Goal: Find specific page/section: Find specific page/section

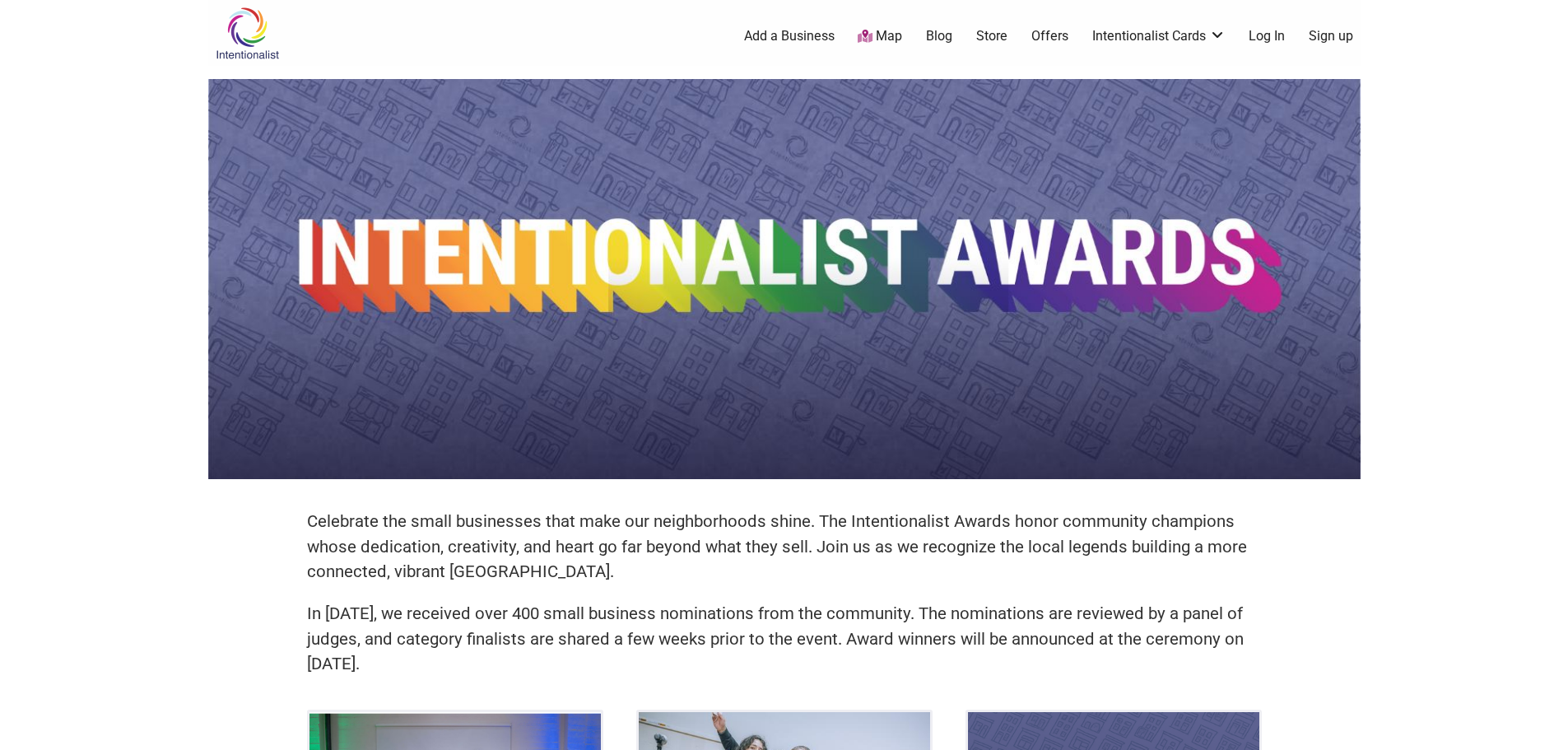
click at [897, 40] on link "Map" at bounding box center [879, 37] width 45 height 19
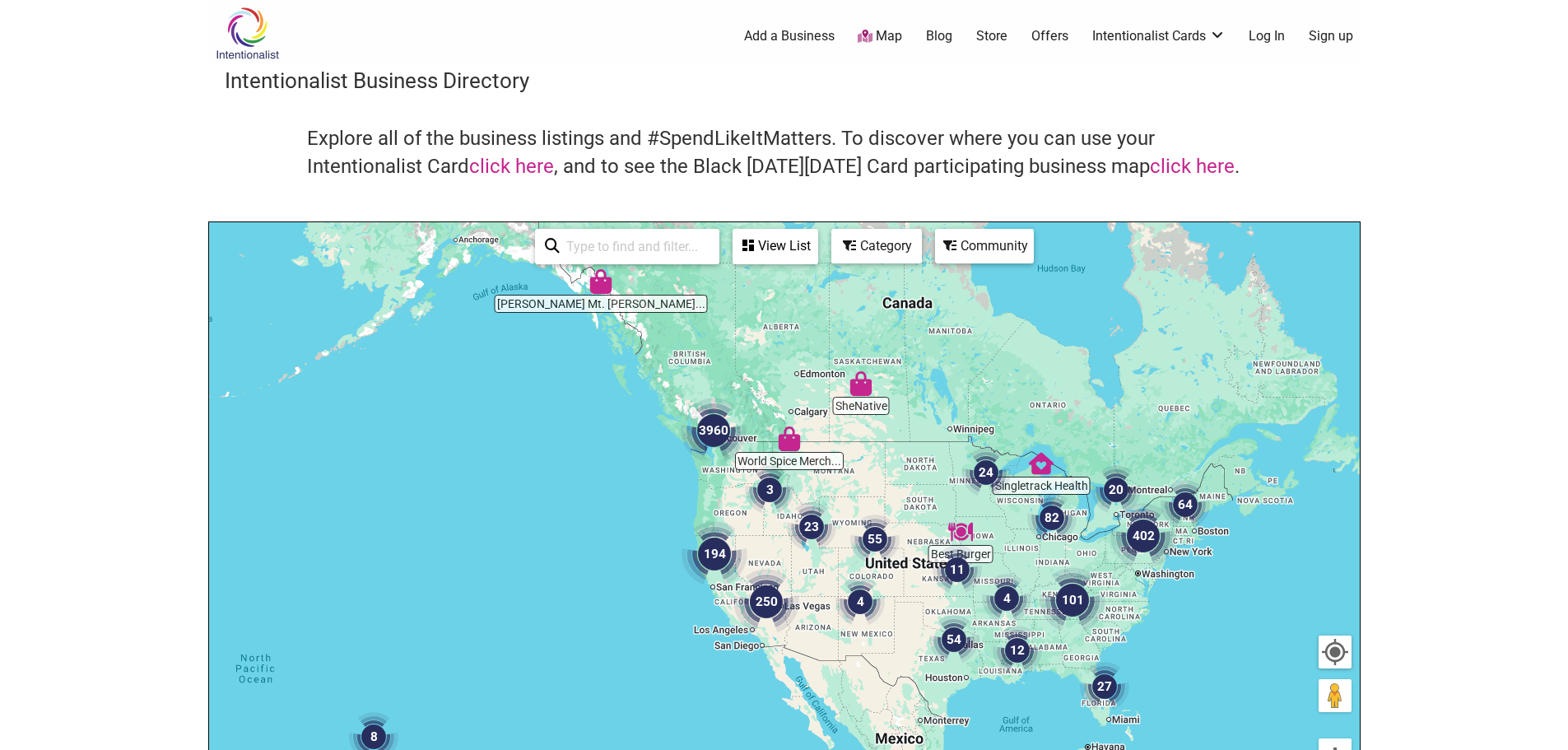
click at [1449, 391] on body "× Menu 0 Add a Business Map Blog Store Offers Intentionalist Cards Buy Black Ca…" at bounding box center [784, 375] width 1568 height 750
click at [704, 427] on img "3960" at bounding box center [714, 430] width 66 height 66
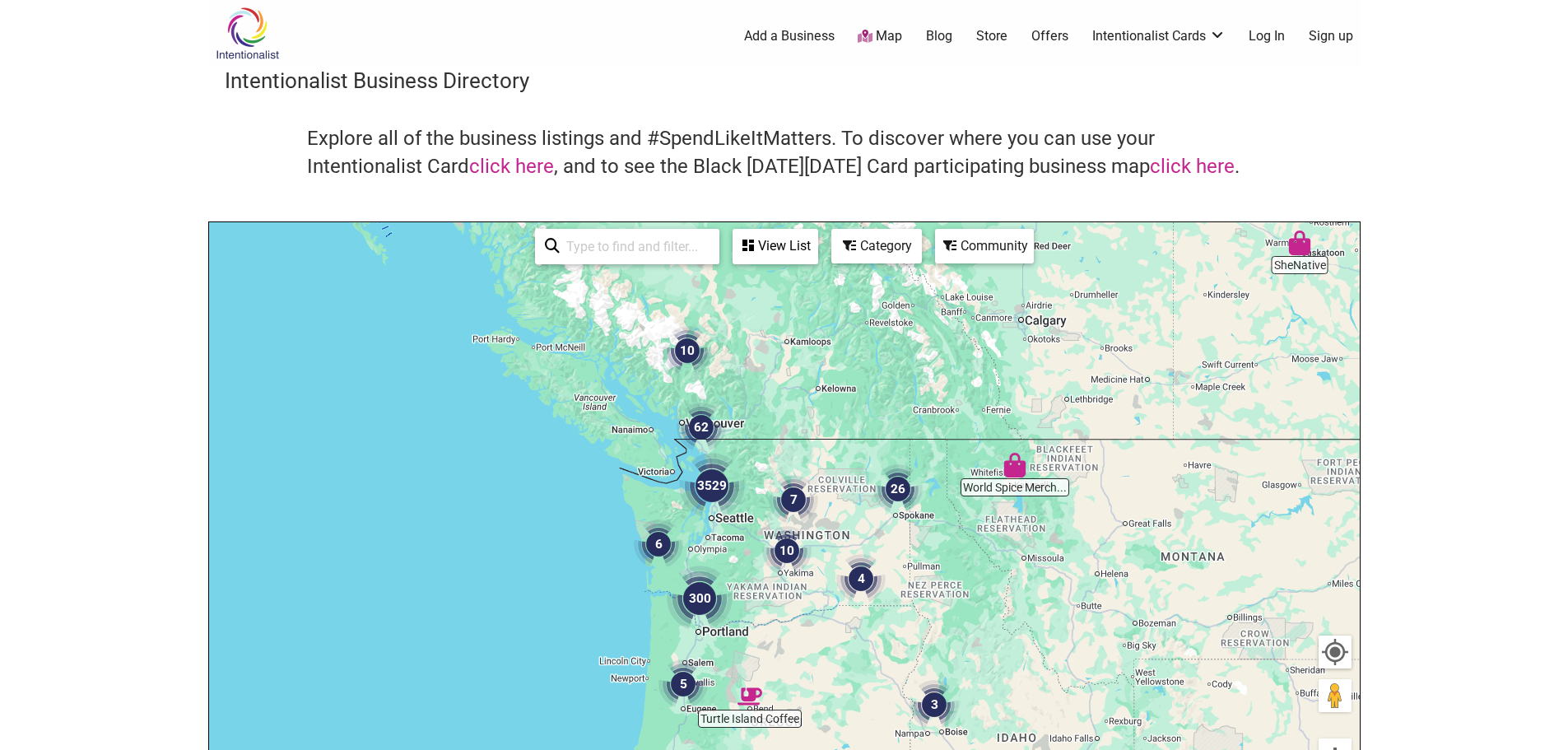
click at [708, 477] on img "3529" at bounding box center [712, 485] width 66 height 66
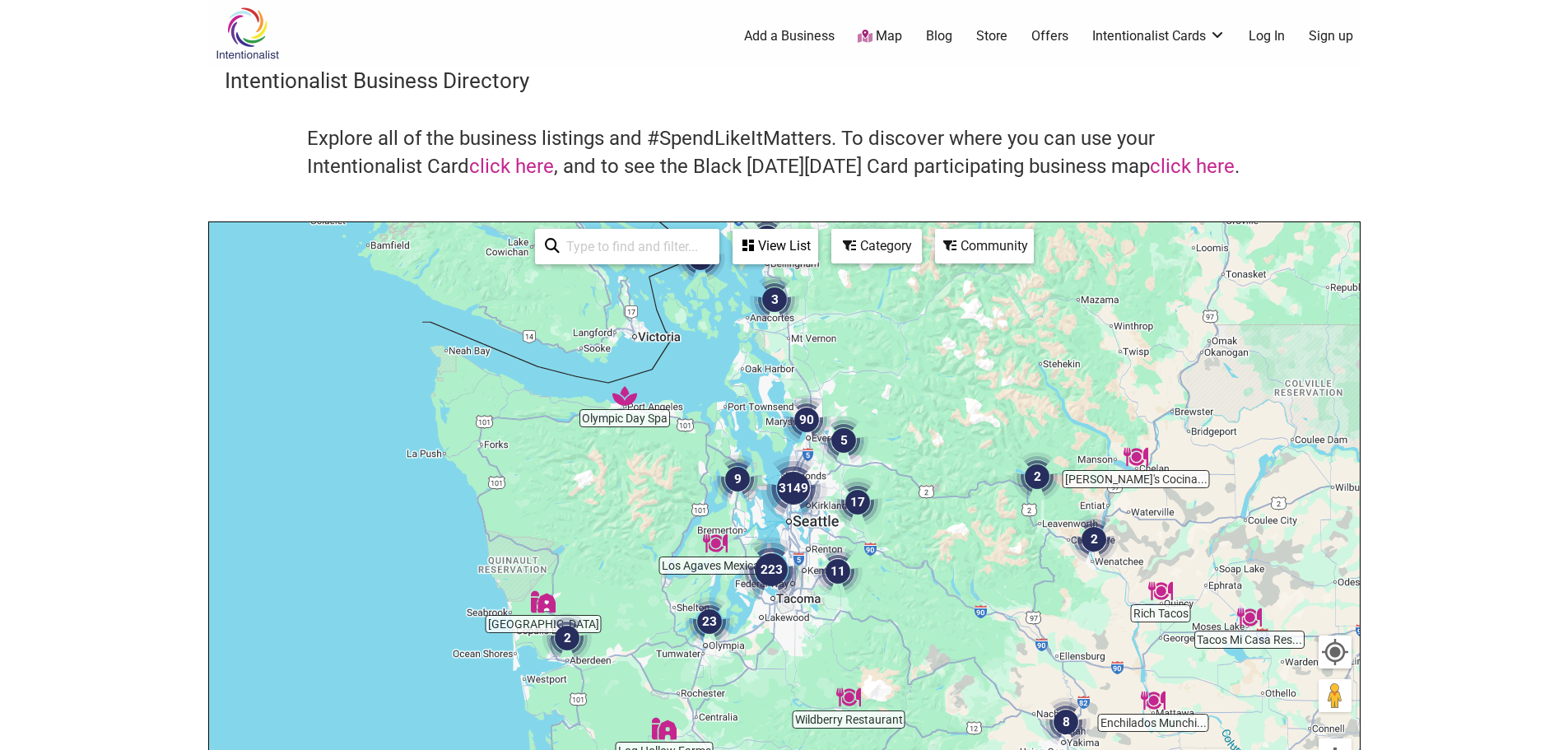
click at [789, 489] on img "3149" at bounding box center [793, 488] width 66 height 66
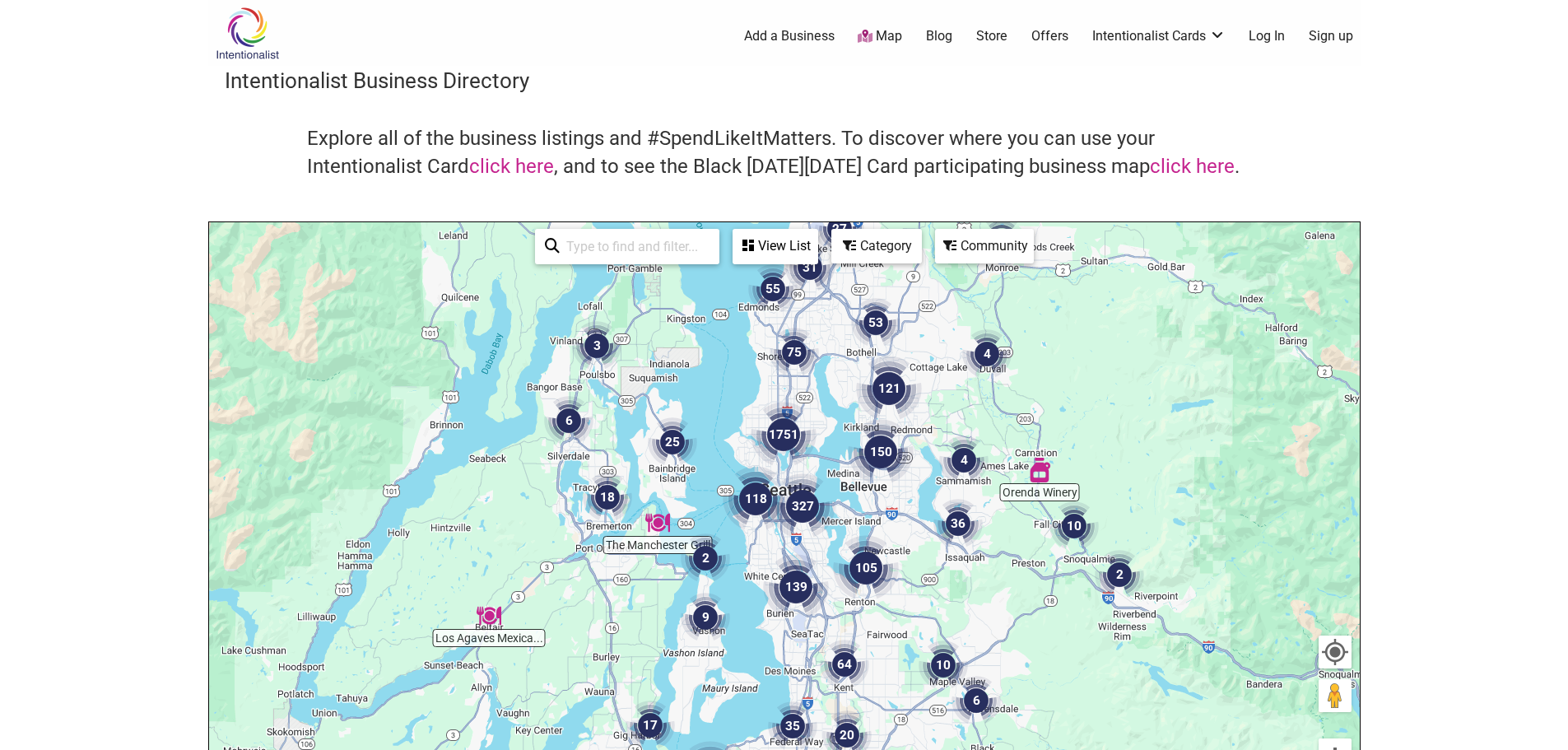
click at [778, 248] on div "View List" at bounding box center [775, 246] width 82 height 31
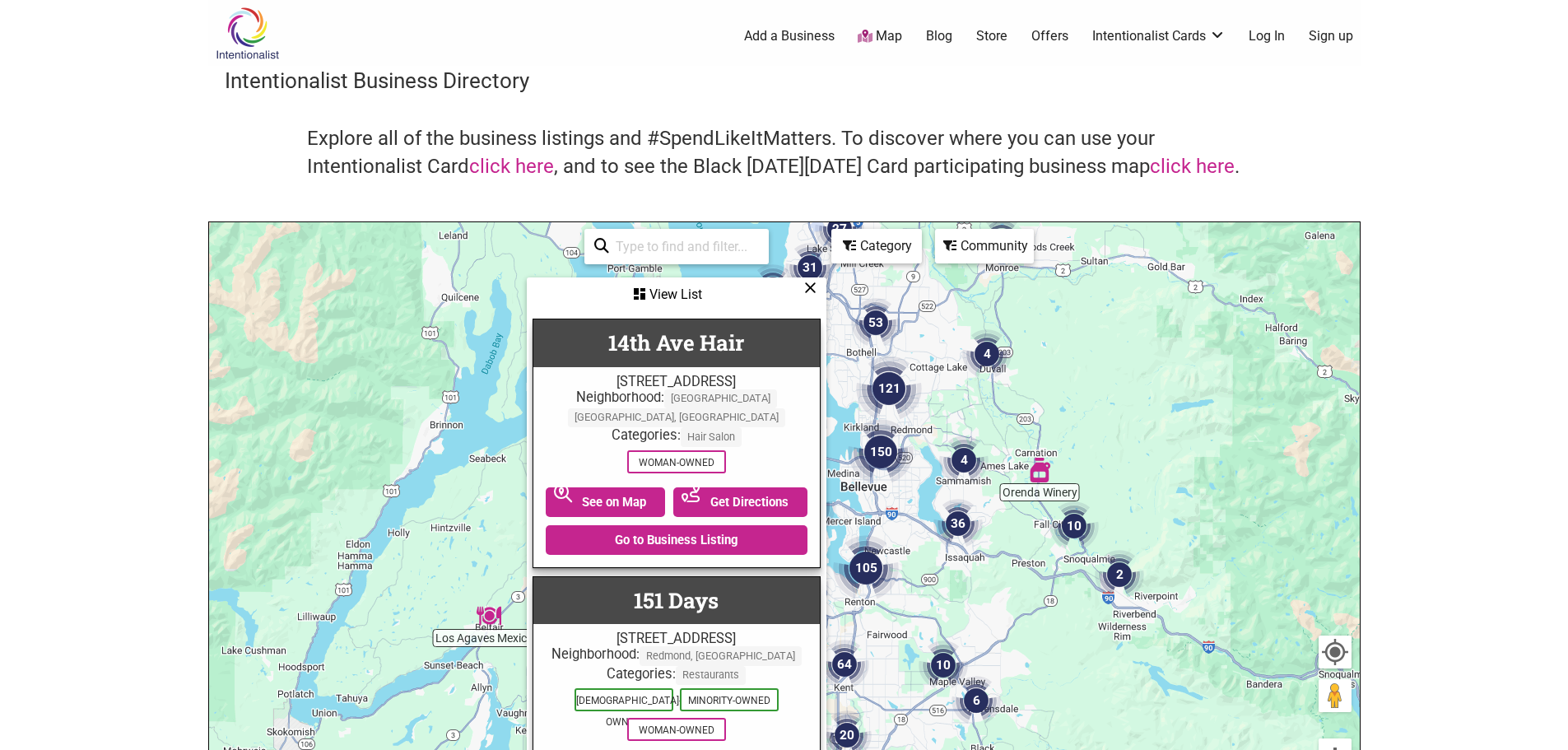
click at [824, 279] on div "Category" at bounding box center [676, 294] width 296 height 31
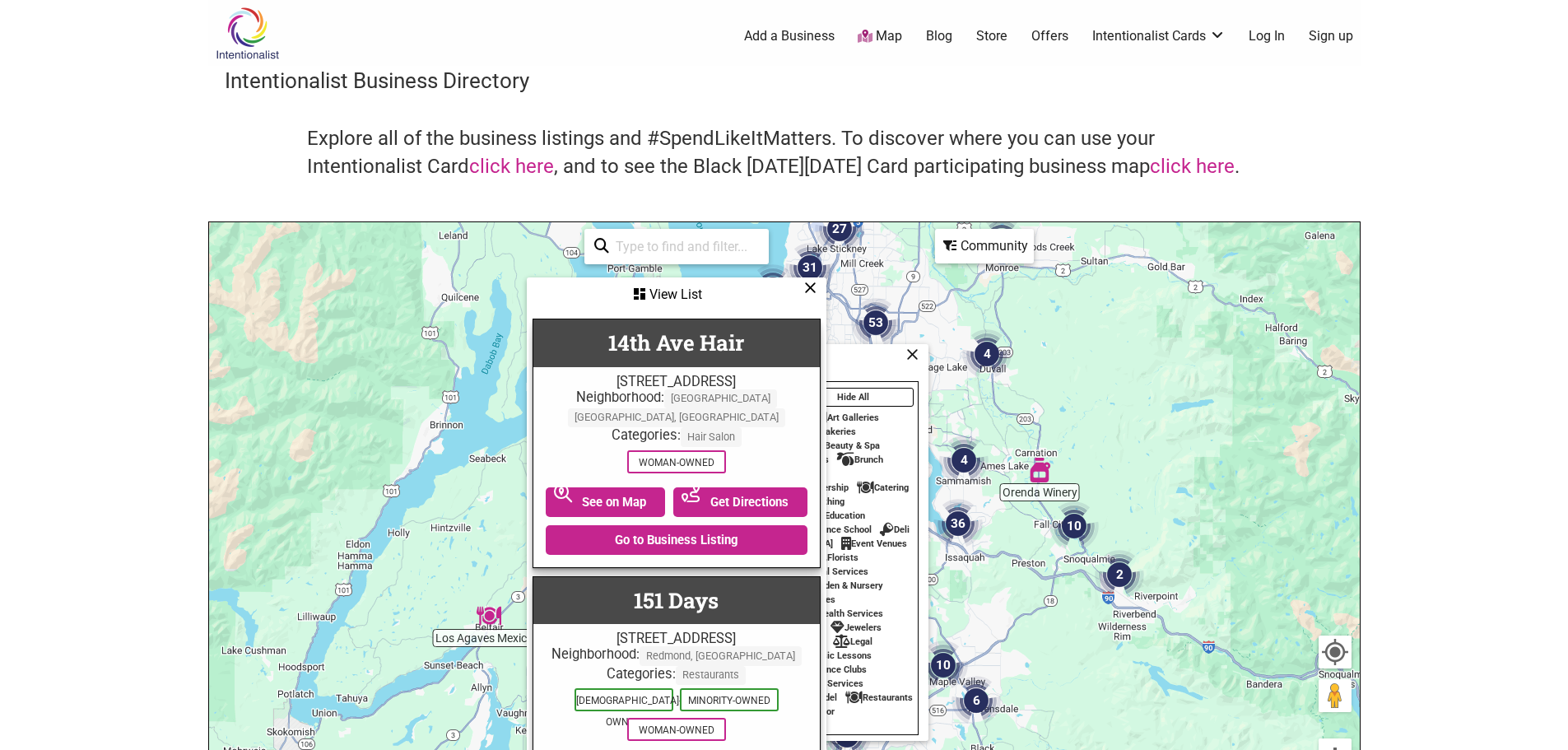
click at [810, 287] on icon at bounding box center [810, 287] width 13 height 1
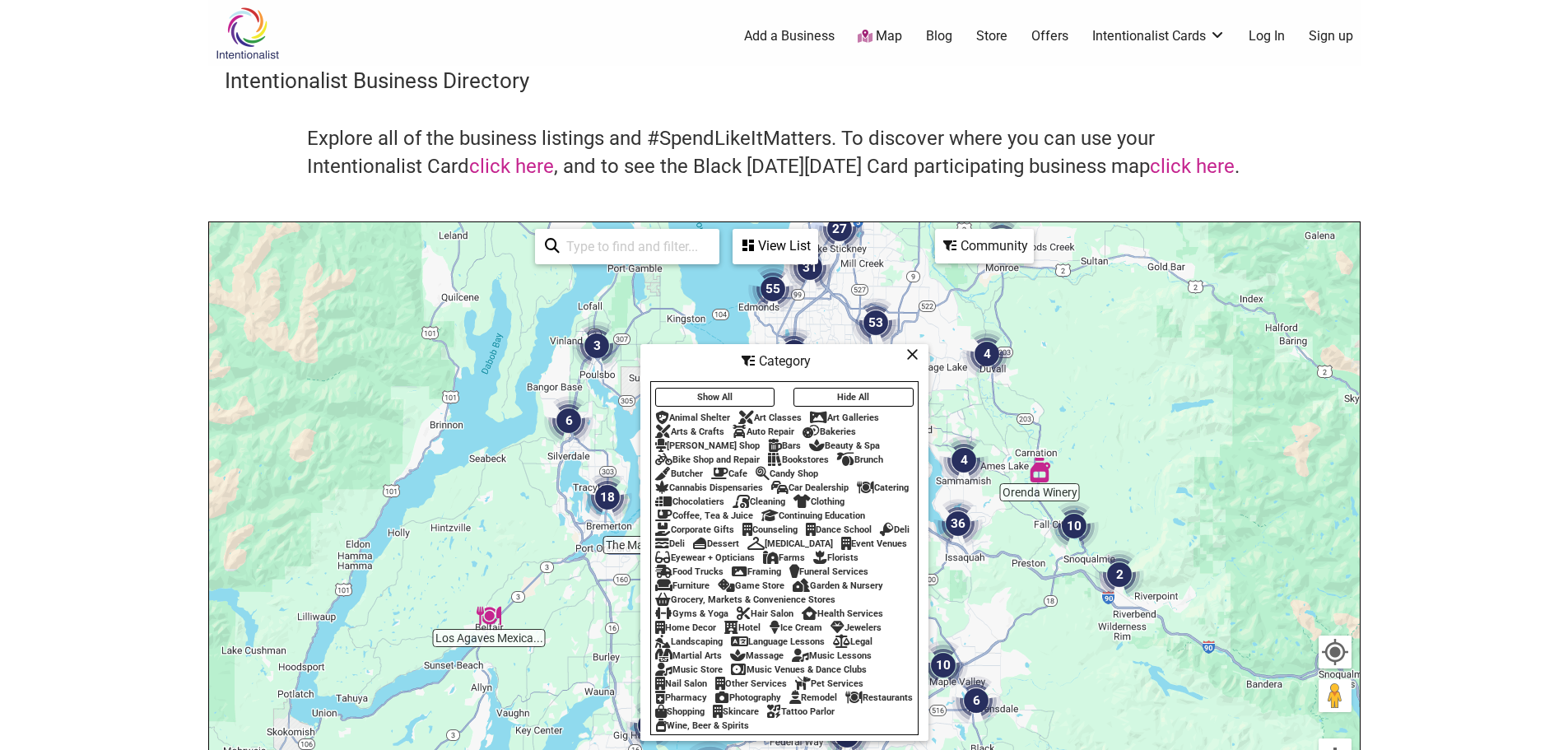
click at [805, 552] on div "Farms" at bounding box center [784, 557] width 42 height 11
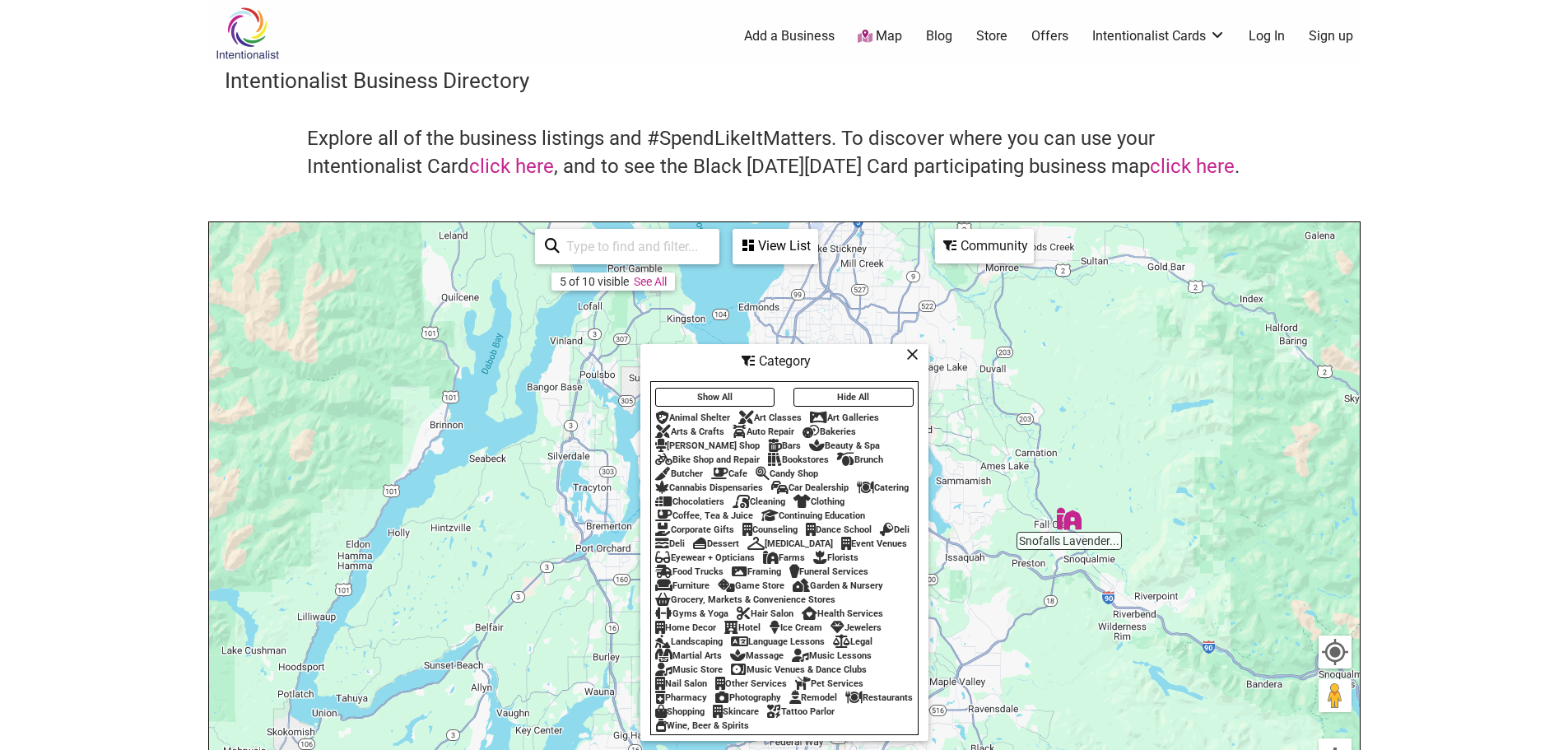
click at [1164, 696] on div "To navigate, press the arrow keys." at bounding box center [784, 542] width 1150 height 640
click at [1074, 523] on img "Snofalls Lavender Farm" at bounding box center [1068, 518] width 25 height 25
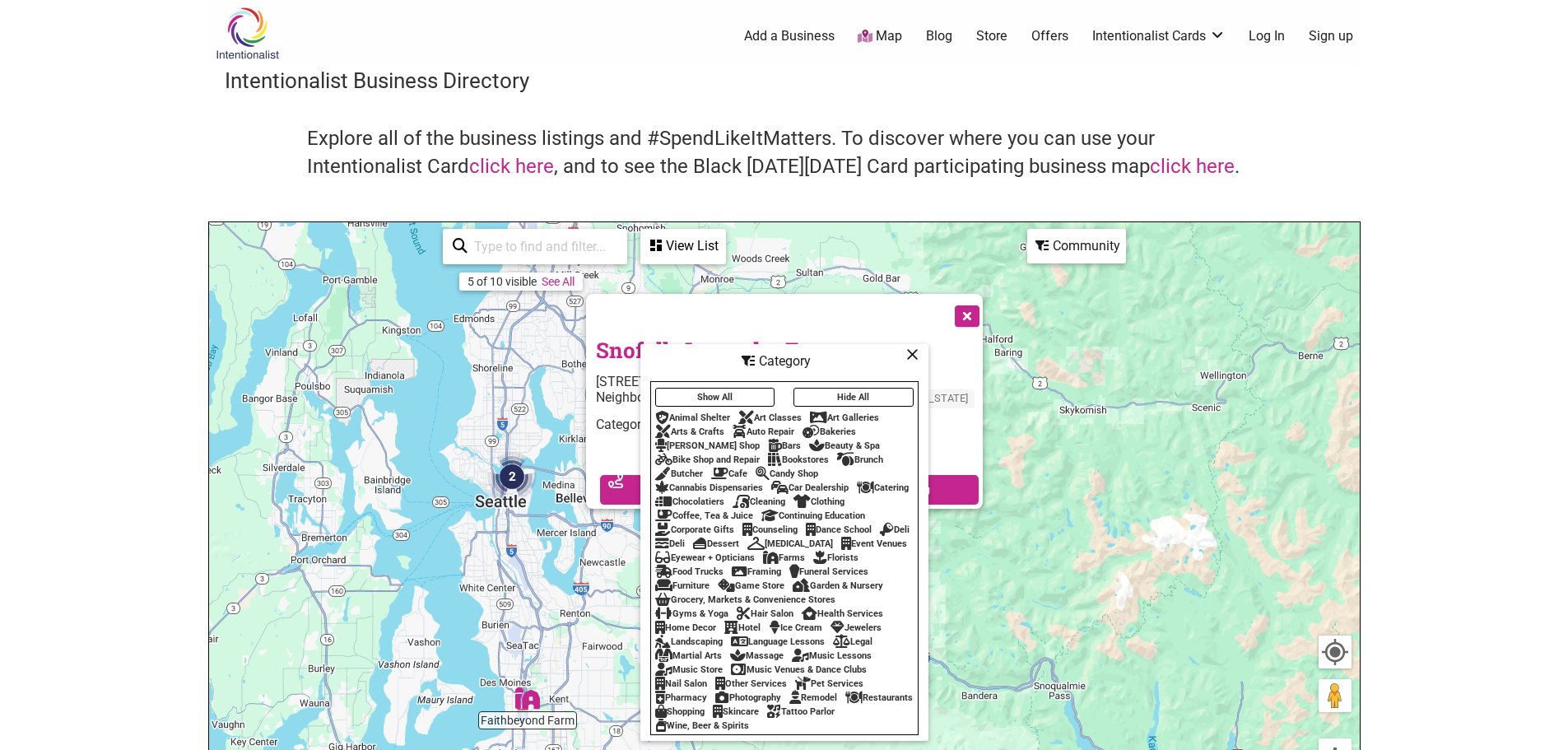
click at [907, 354] on icon at bounding box center [913, 354] width 13 height 1
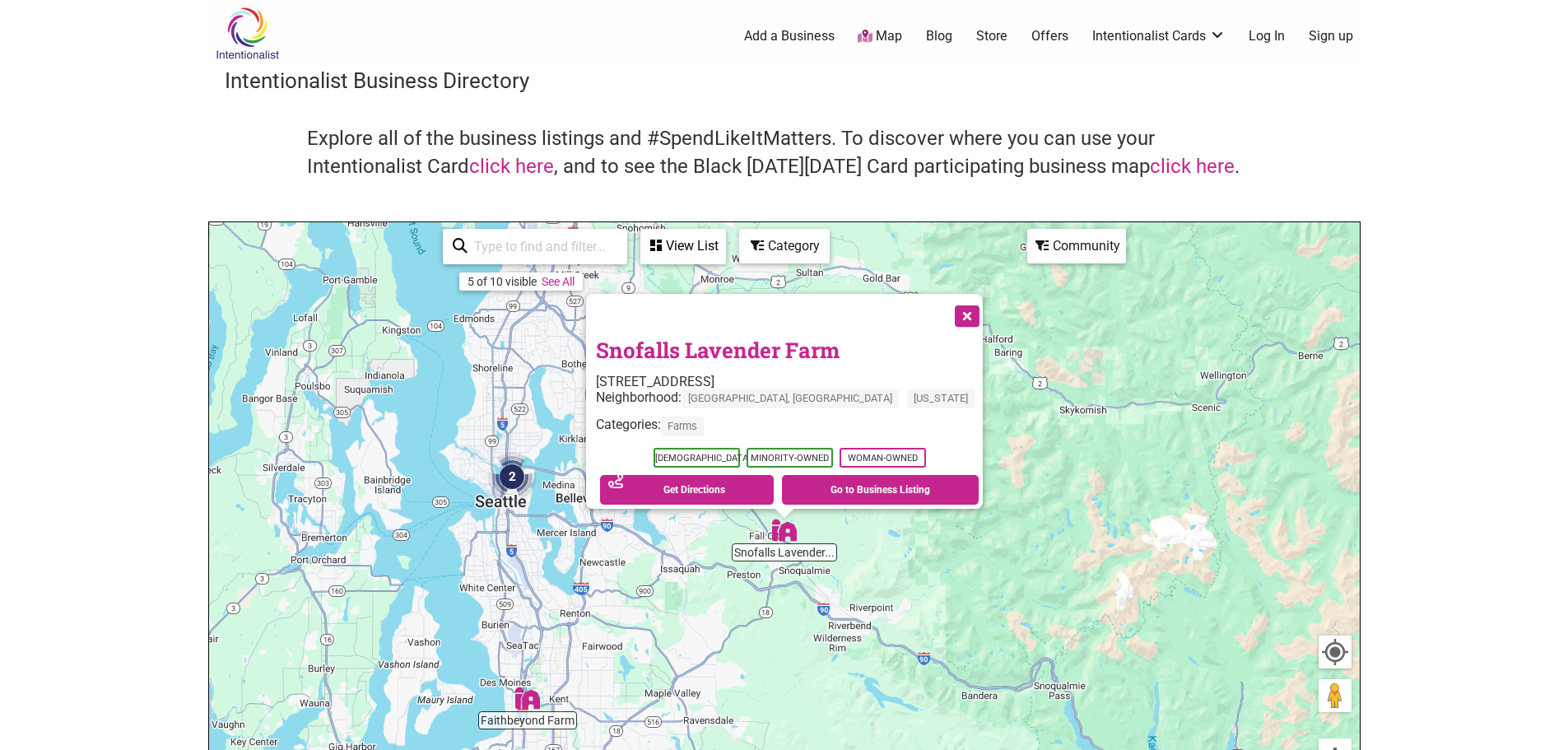
click at [812, 342] on link "Snofalls Lavender Farm" at bounding box center [717, 349] width 244 height 28
